Goal: Transaction & Acquisition: Purchase product/service

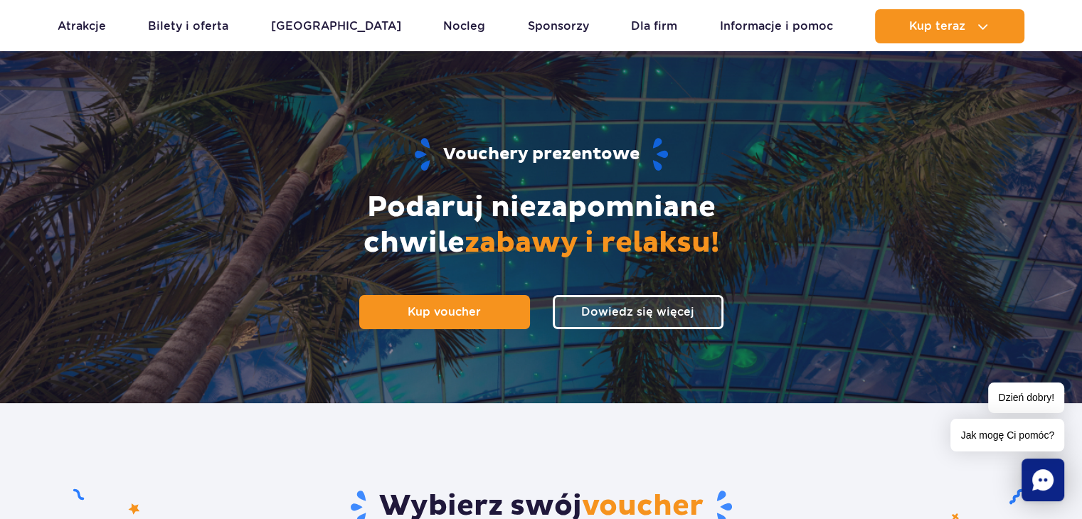
click at [415, 329] on div "Vouchery prezentowe Podaruj niezapomniane chwile zabawy i relaksu! Kup voucher …" at bounding box center [541, 232] width 914 height 341
click at [415, 316] on span "Kup voucher" at bounding box center [438, 312] width 73 height 14
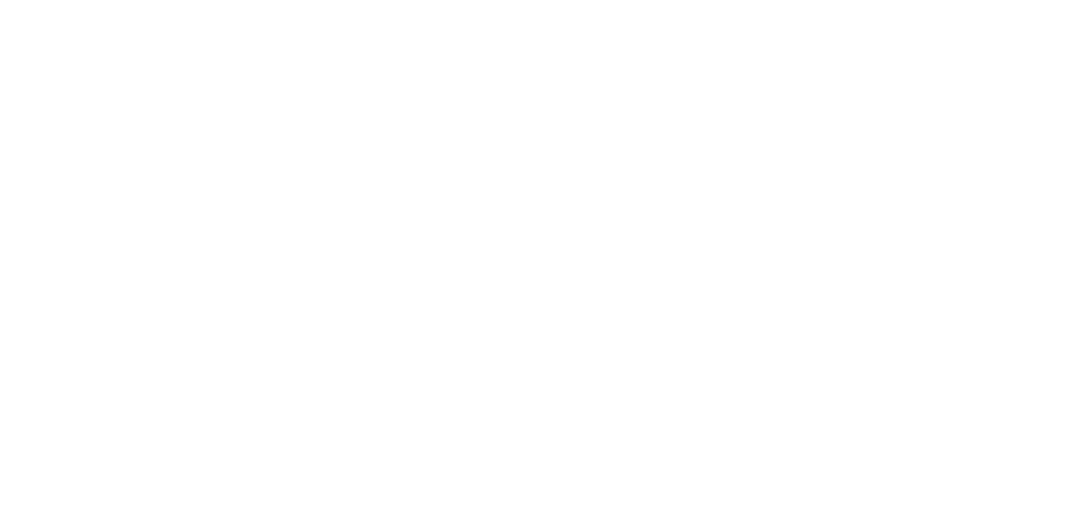
click at [415, 6] on html at bounding box center [546, 3] width 1092 height 6
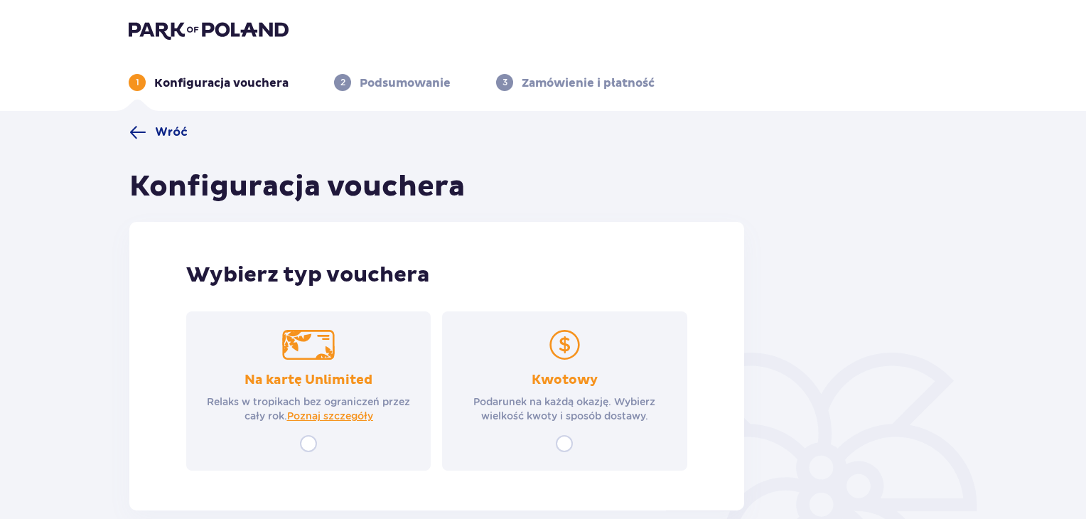
scroll to position [77, 0]
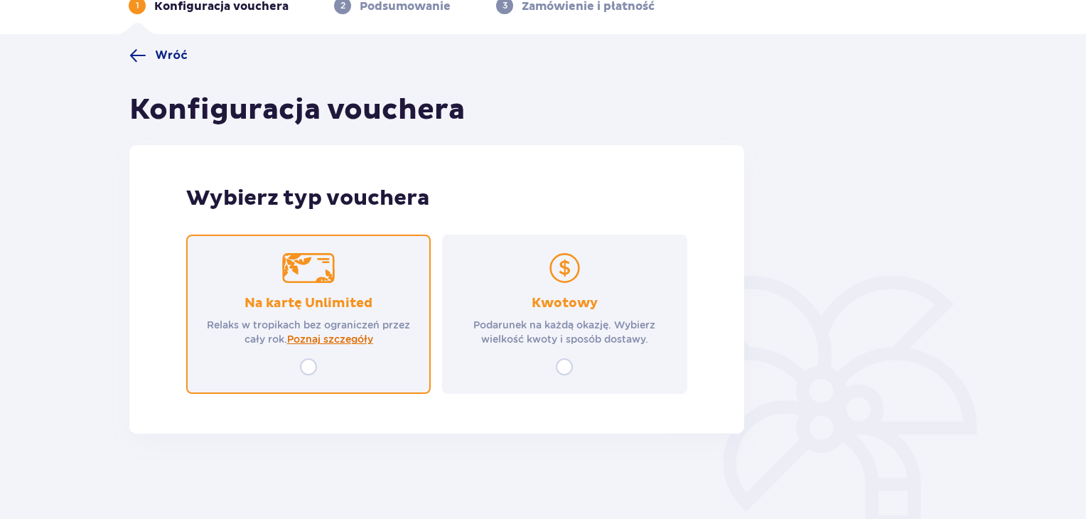
click at [321, 341] on span "Poznaj szczegóły" at bounding box center [330, 339] width 86 height 14
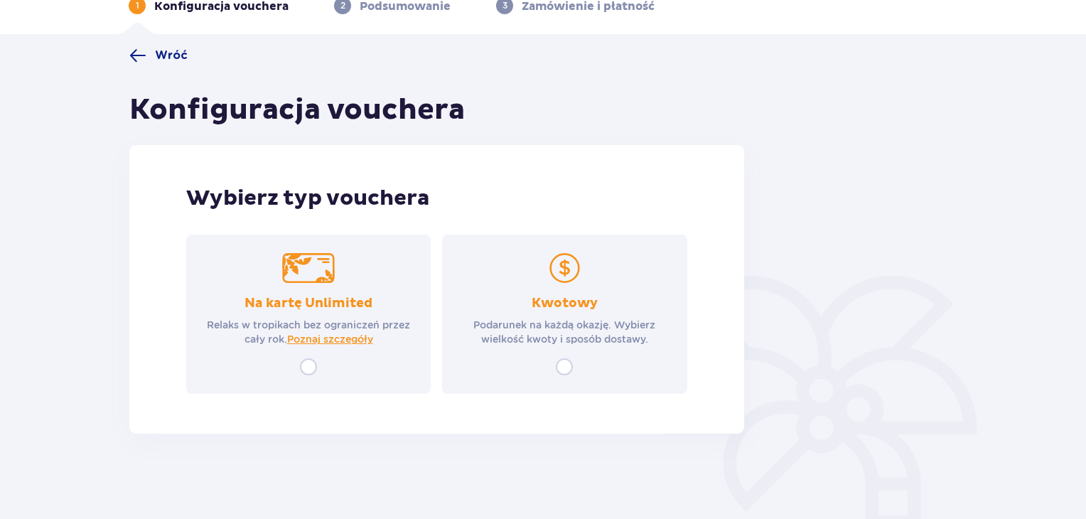
click at [319, 383] on div "Na kartę Unlimited Relaks w tropikach bez ograniczeń przez cały rok. Poznaj szc…" at bounding box center [308, 314] width 245 height 159
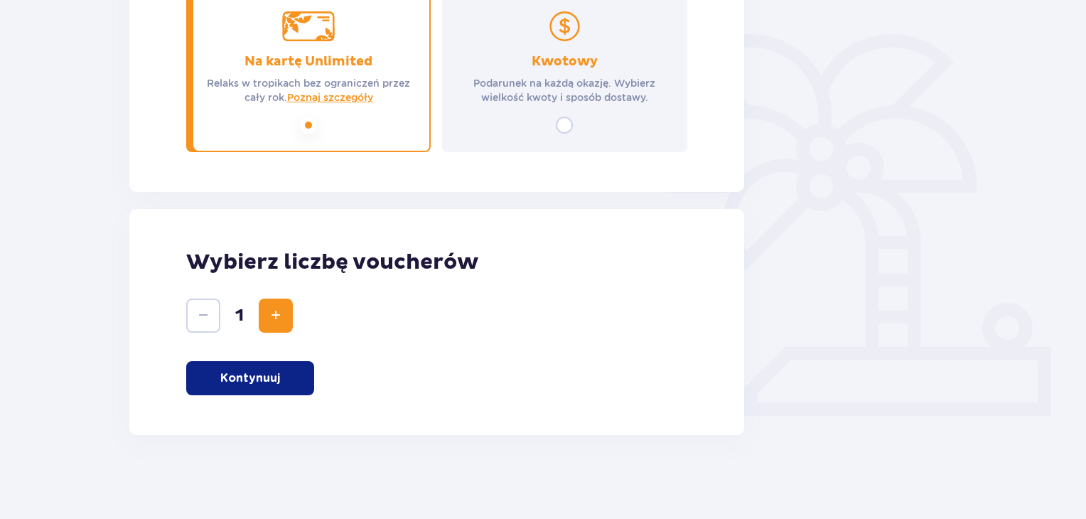
scroll to position [320, 0]
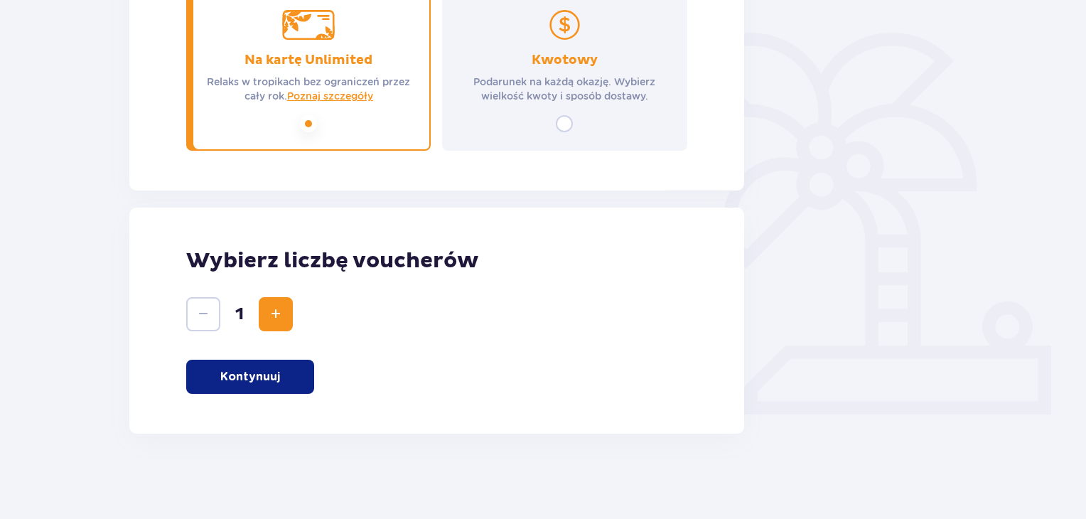
click at [267, 311] on span "Increase" at bounding box center [275, 314] width 17 height 17
click at [287, 372] on button "Kontynuuj" at bounding box center [250, 377] width 128 height 34
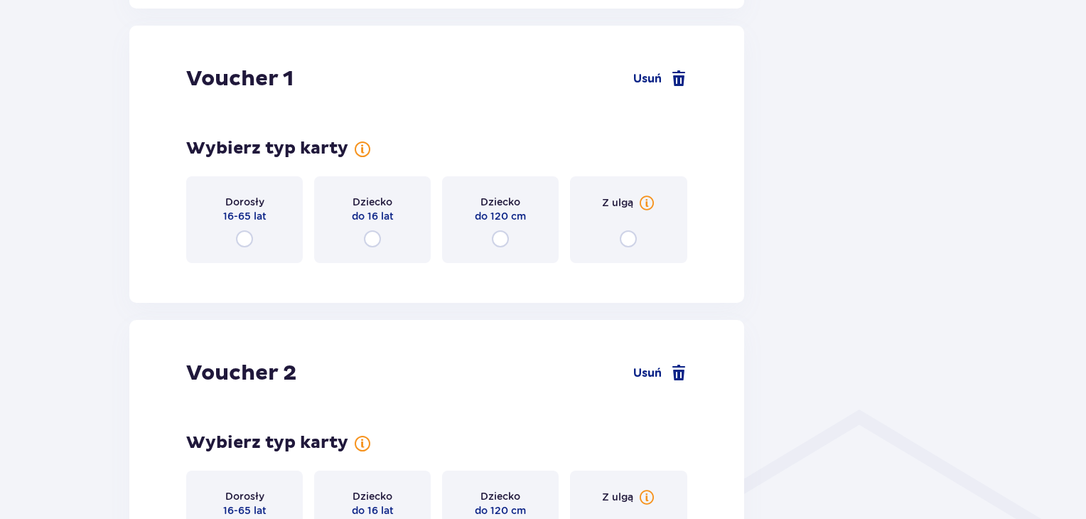
scroll to position [754, 0]
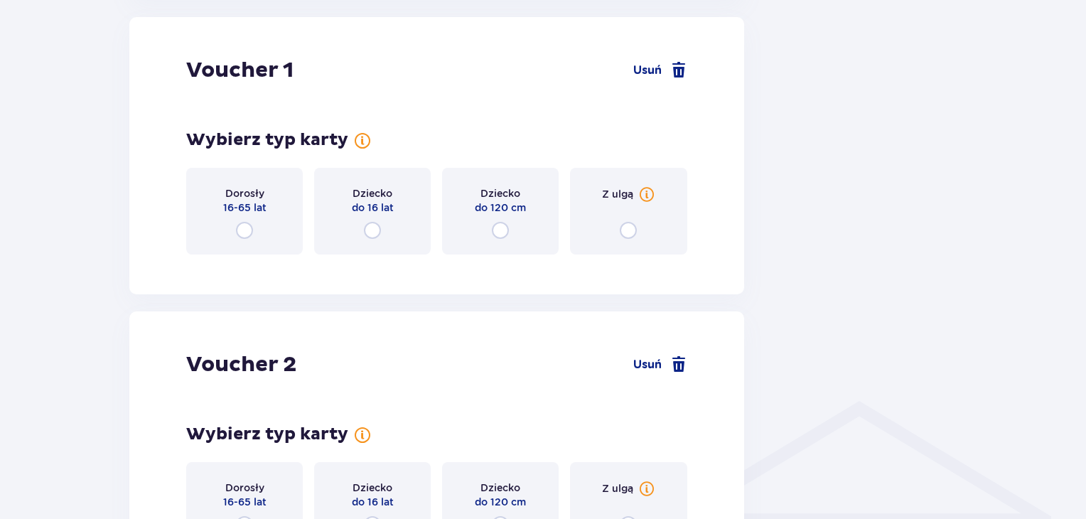
click at [263, 229] on div "Dorosły 16-65 lat" at bounding box center [244, 211] width 117 height 87
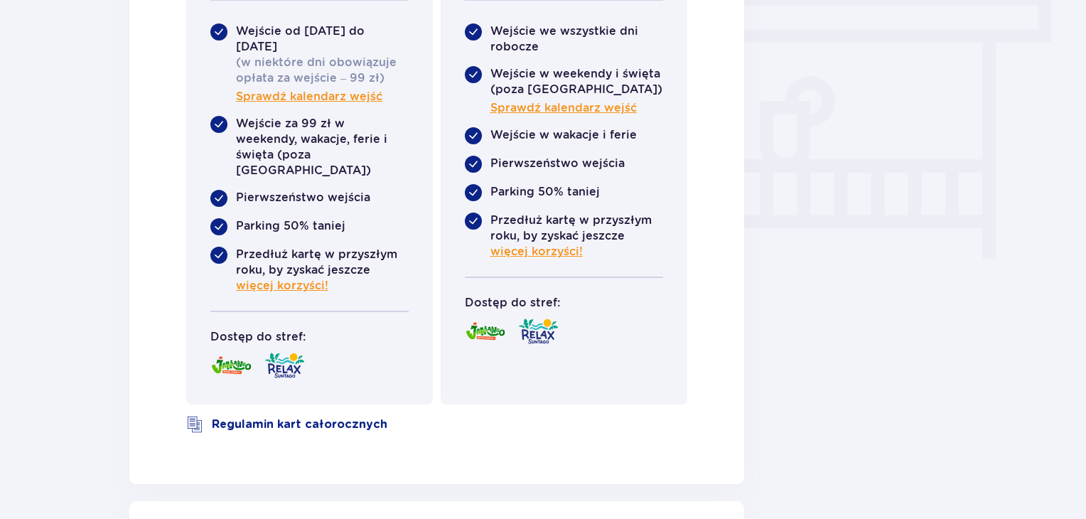
scroll to position [1266, 0]
